Goal: Answer question/provide support

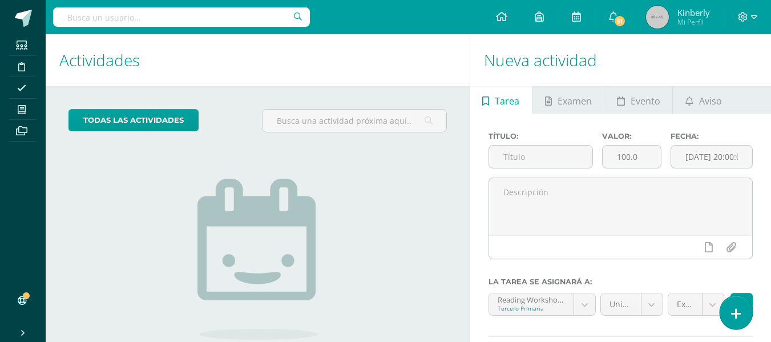
click at [732, 320] on icon at bounding box center [736, 313] width 10 height 13
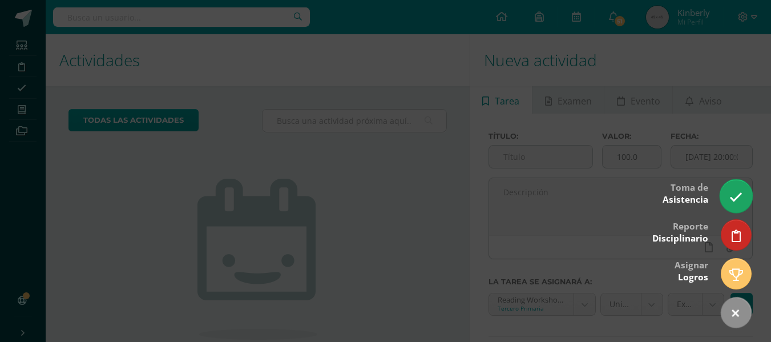
click at [736, 203] on icon at bounding box center [735, 197] width 13 height 13
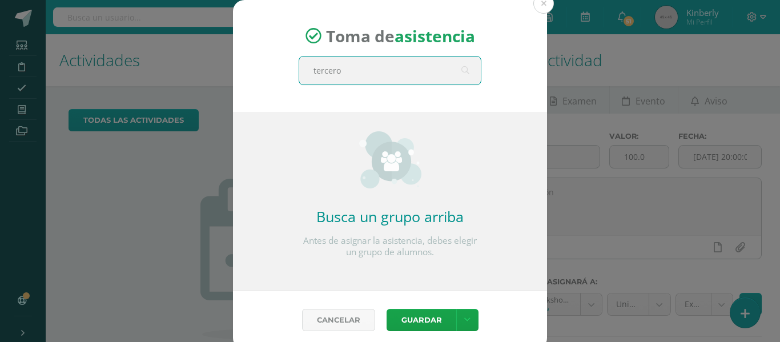
type input "tercero b"
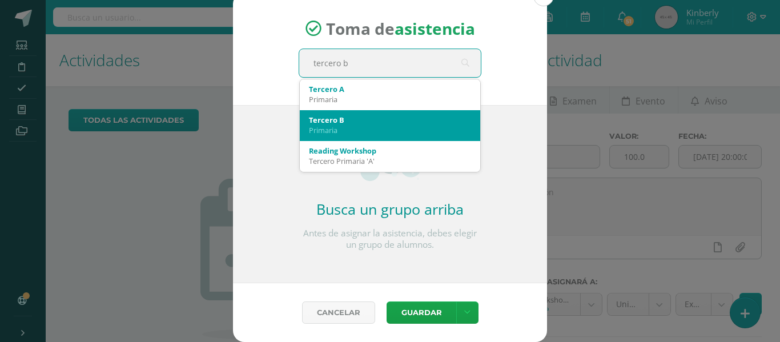
click at [404, 118] on div "Tercero B" at bounding box center [390, 120] width 162 height 10
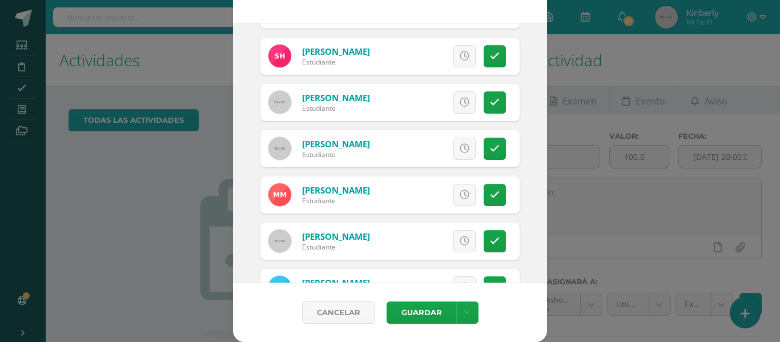
scroll to position [316, 0]
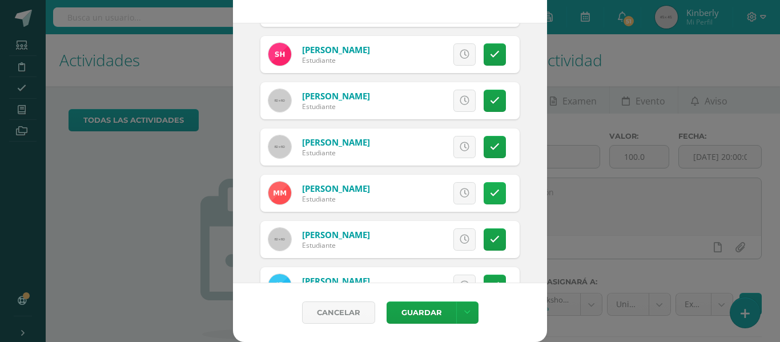
click at [490, 193] on icon at bounding box center [495, 193] width 10 height 10
click at [413, 316] on button "Guardar" at bounding box center [421, 312] width 70 height 22
